Goal: Task Accomplishment & Management: Use online tool/utility

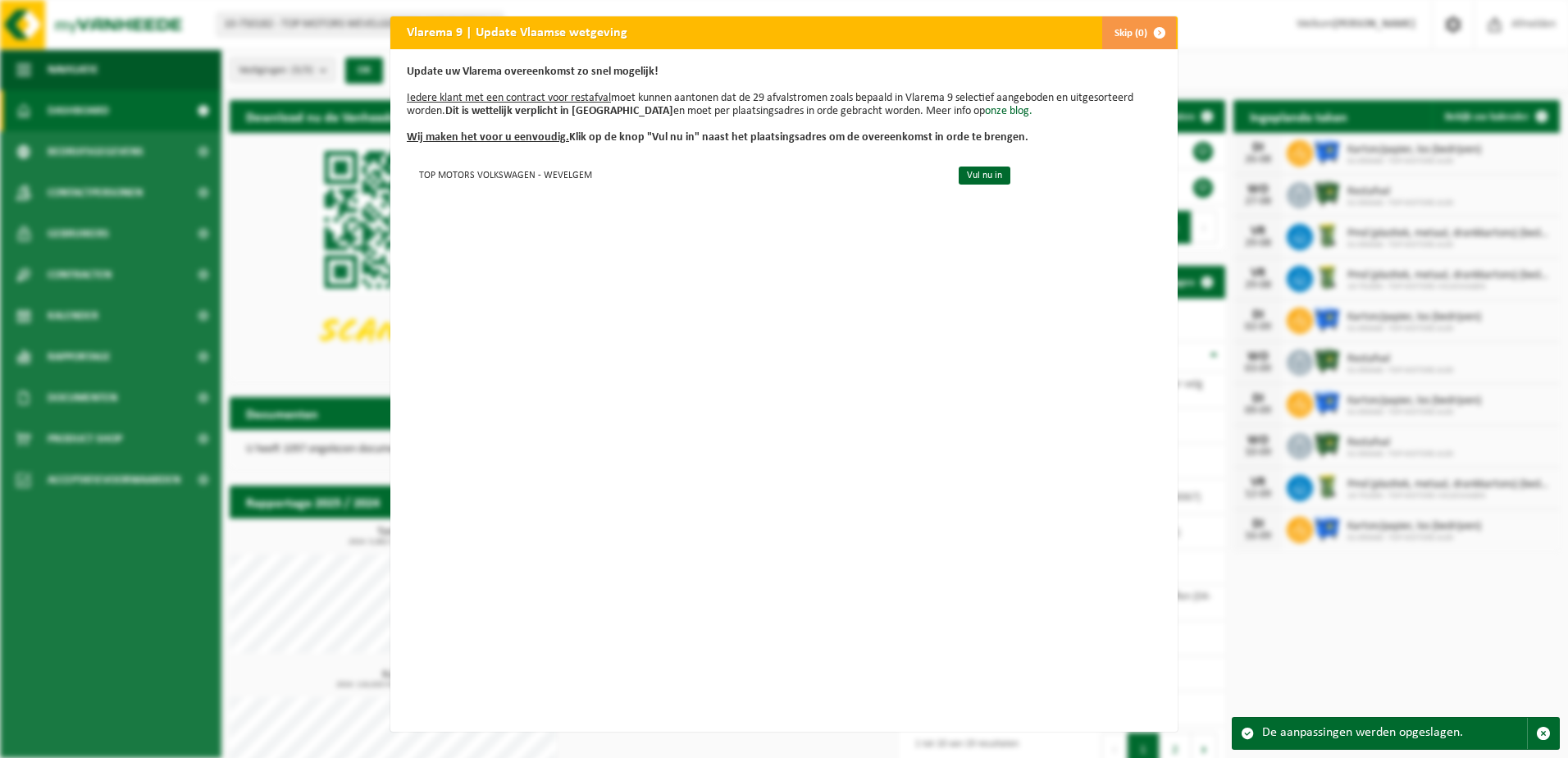
click at [1115, 33] on button "Skip (0)" at bounding box center [1138, 33] width 74 height 33
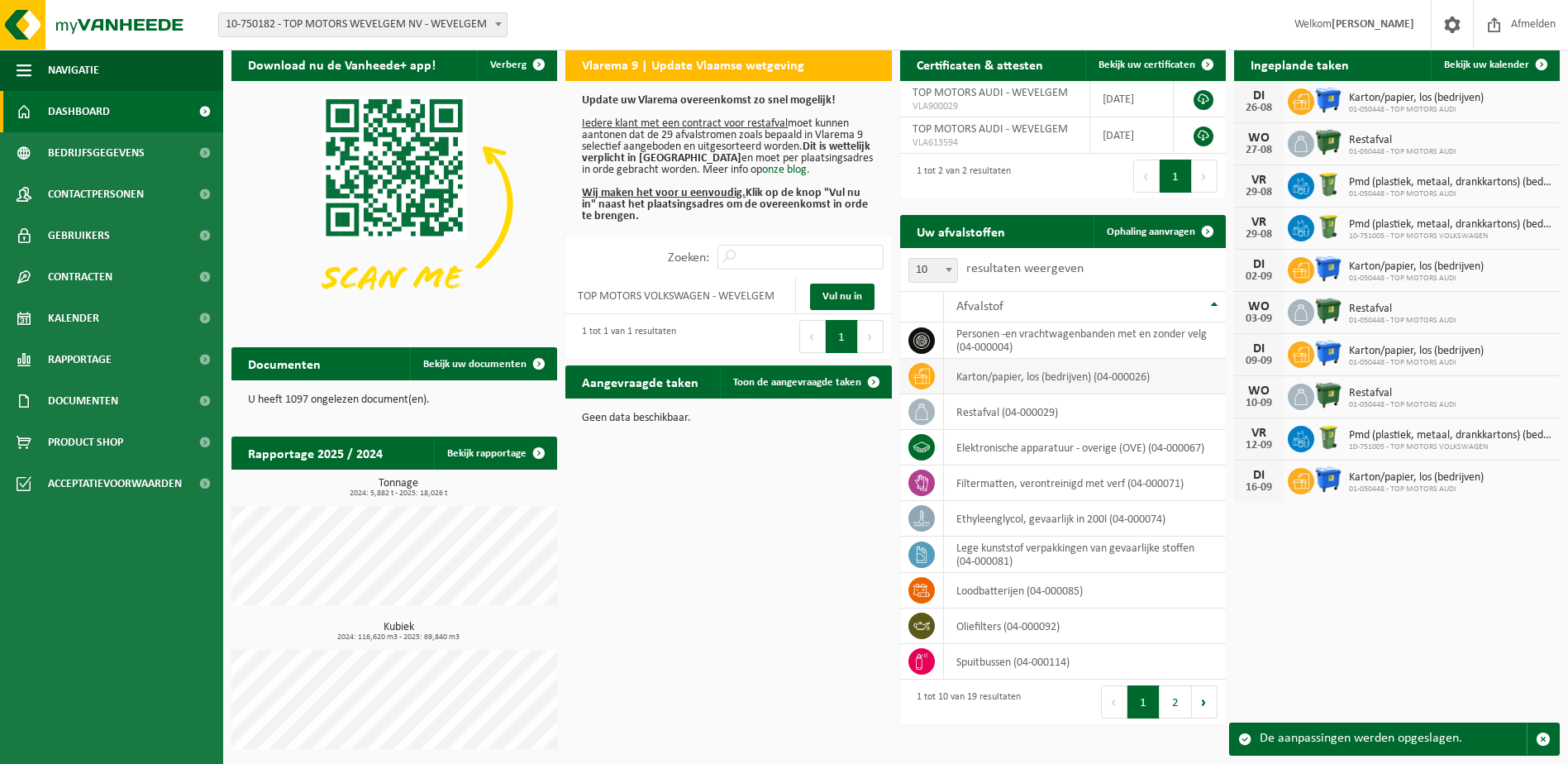
scroll to position [54, 0]
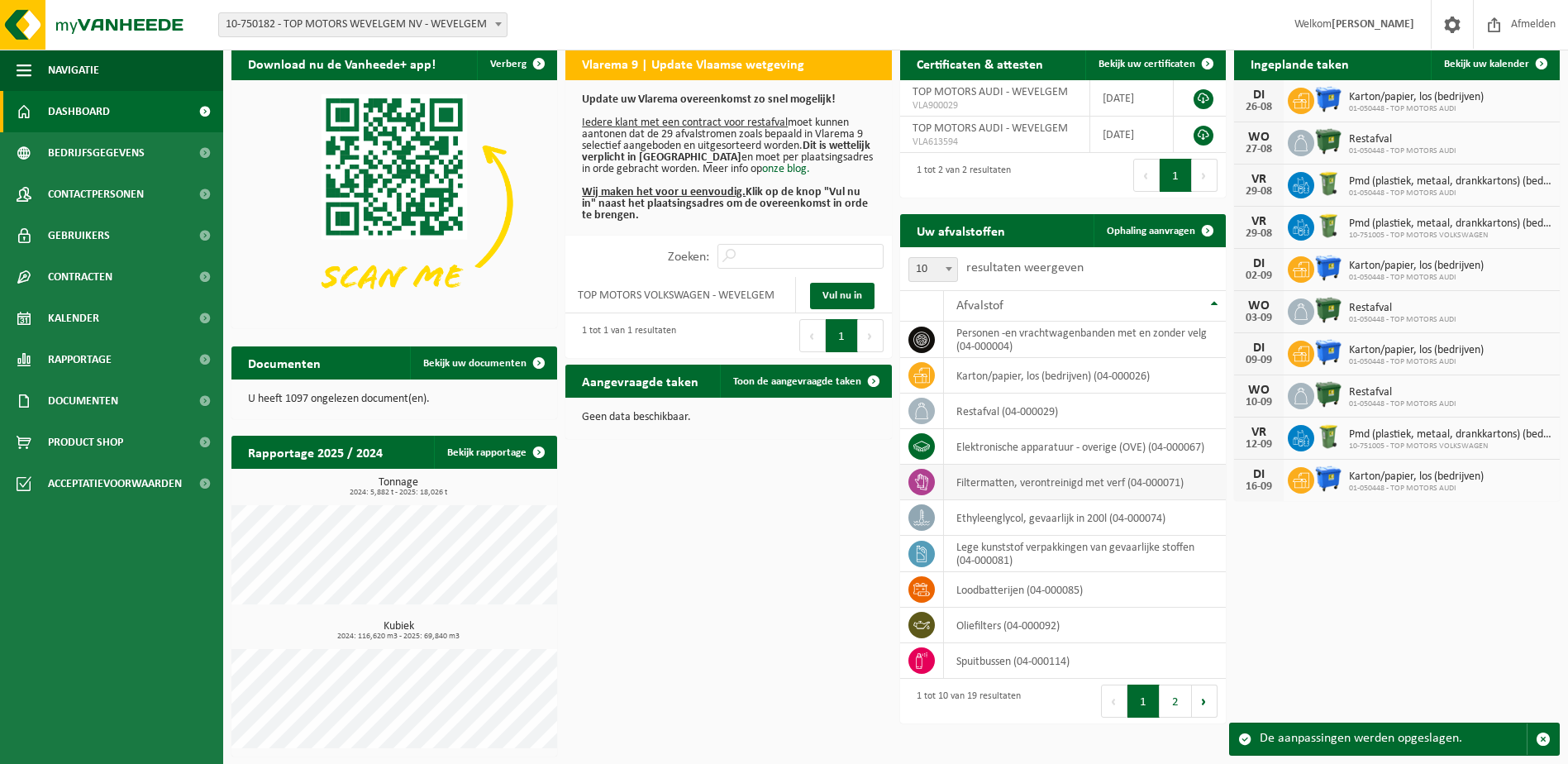
click at [917, 480] on icon at bounding box center [920, 482] width 13 height 17
click at [1020, 481] on td "filtermatten, verontreinigd met verf (04-000071)" at bounding box center [1085, 483] width 281 height 36
click at [1281, 550] on div "Download nu de Vanheede+ app! Verberg Vlarema 9 | Update Vlaamse wetgeving Upda…" at bounding box center [895, 401] width 1337 height 726
click at [916, 481] on icon at bounding box center [921, 482] width 17 height 17
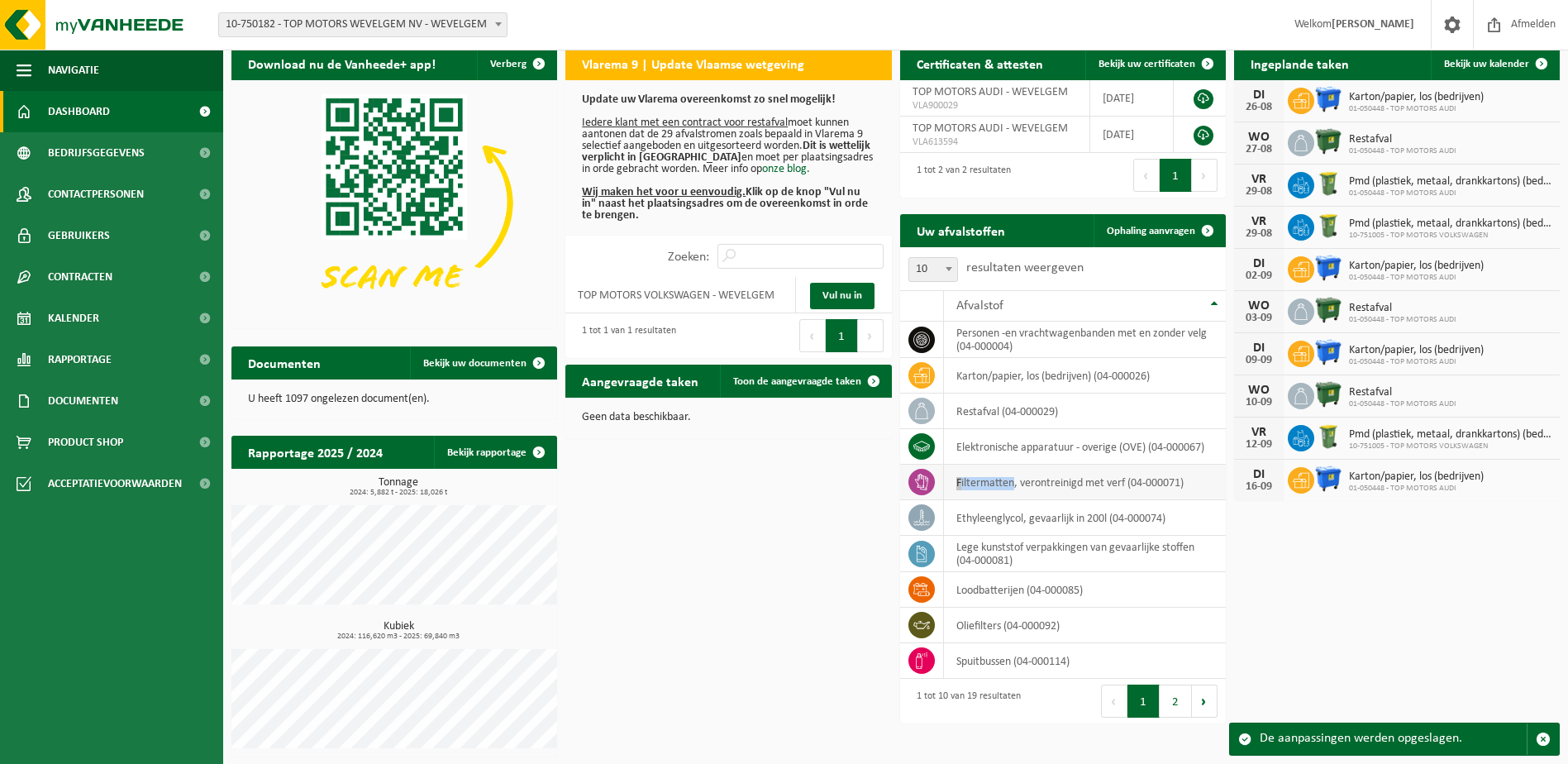
click at [916, 481] on icon at bounding box center [921, 482] width 17 height 17
click at [1329, 577] on div "Download nu de Vanheede+ app! Verberg Vlarema 9 | Update Vlaamse wetgeving Upda…" at bounding box center [895, 401] width 1337 height 726
click at [1171, 703] on button "2" at bounding box center [1176, 701] width 32 height 33
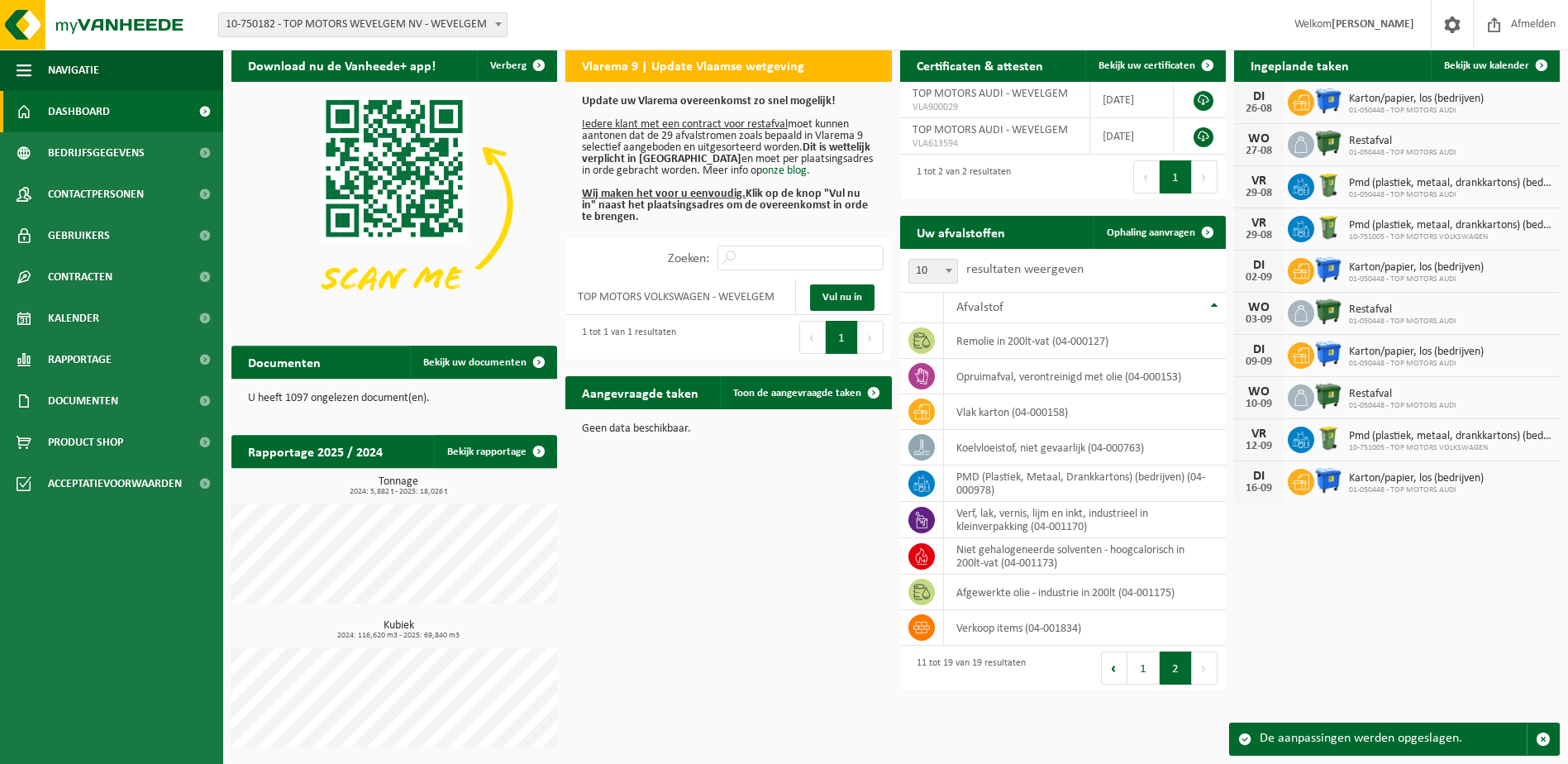
scroll to position [51, 0]
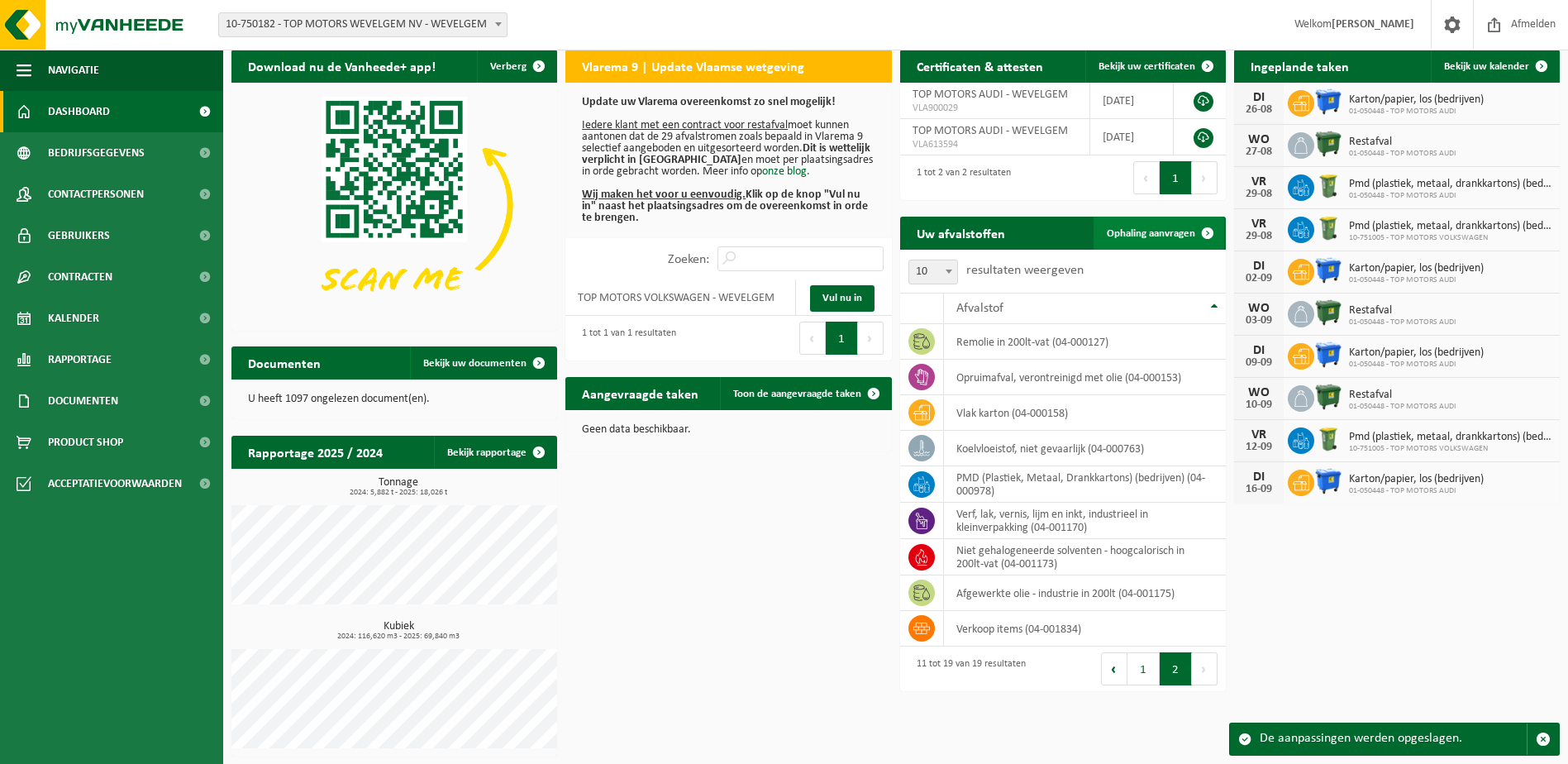
click at [1128, 230] on span "Ophaling aanvragen" at bounding box center [1151, 233] width 88 height 11
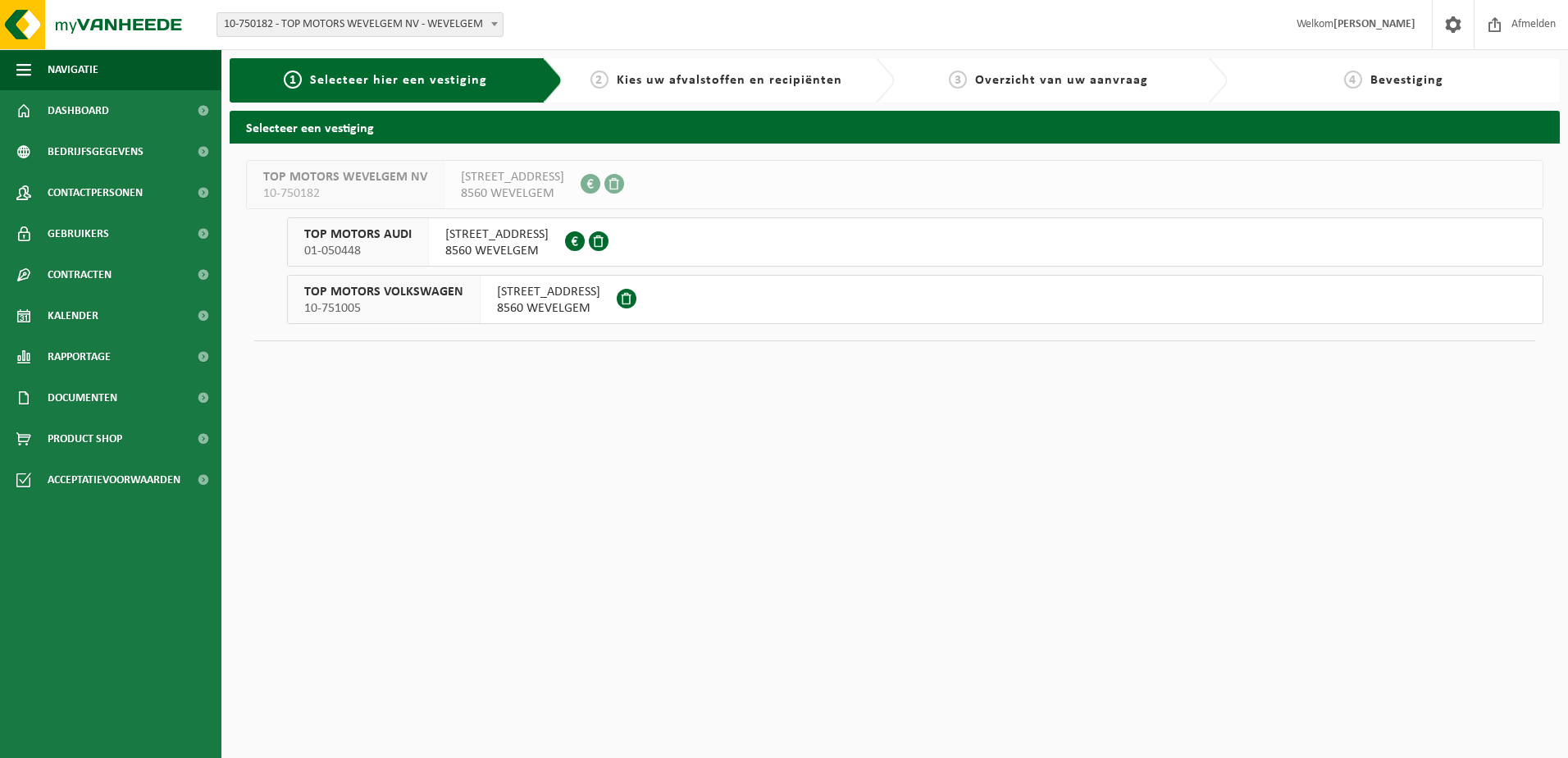
click at [536, 294] on span "[STREET_ADDRESS]" at bounding box center [549, 292] width 104 height 17
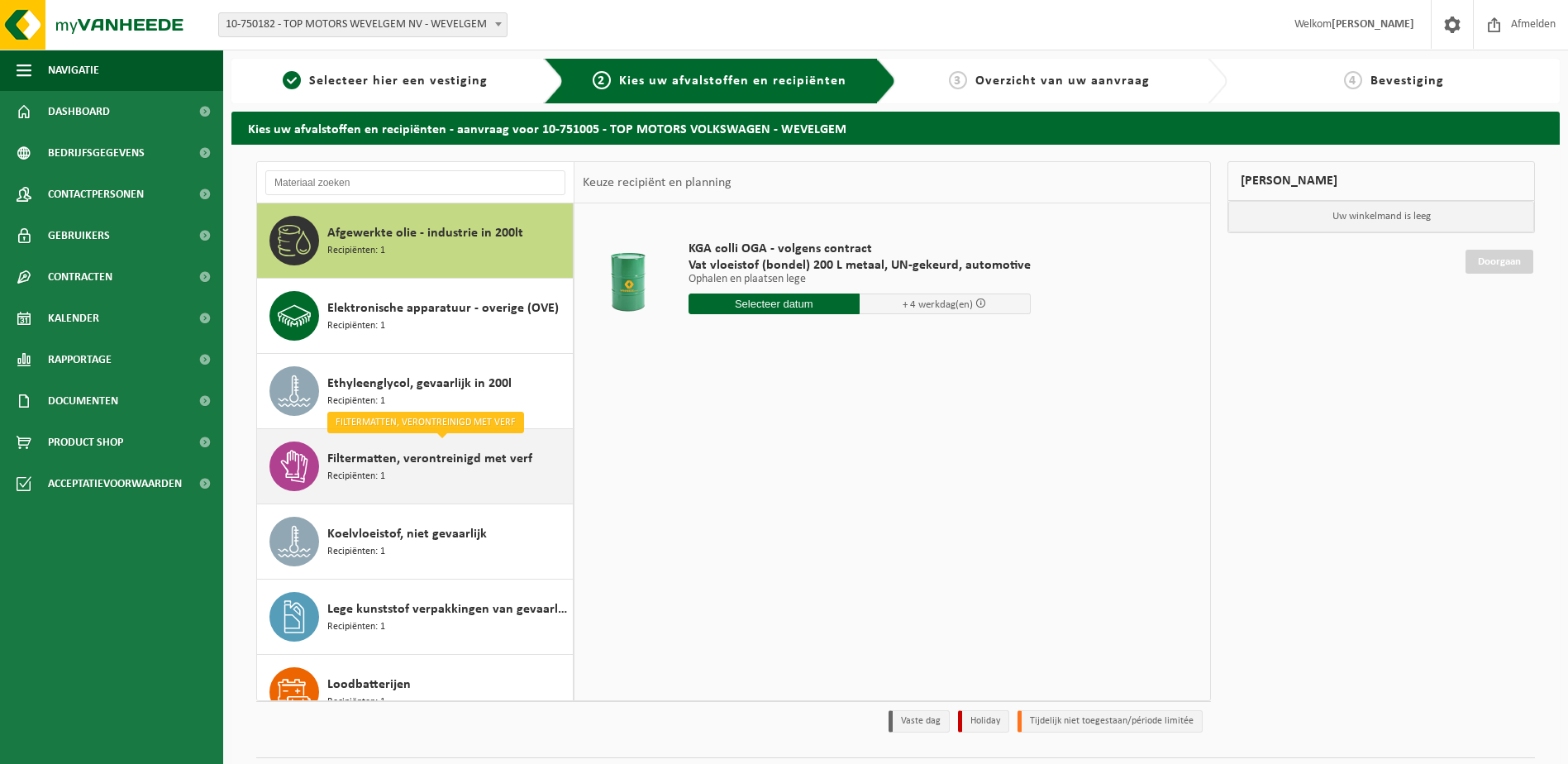
click at [372, 461] on span "Filtermatten, verontreinigd met verf" at bounding box center [429, 458] width 205 height 20
